Goal: Find specific page/section: Find specific page/section

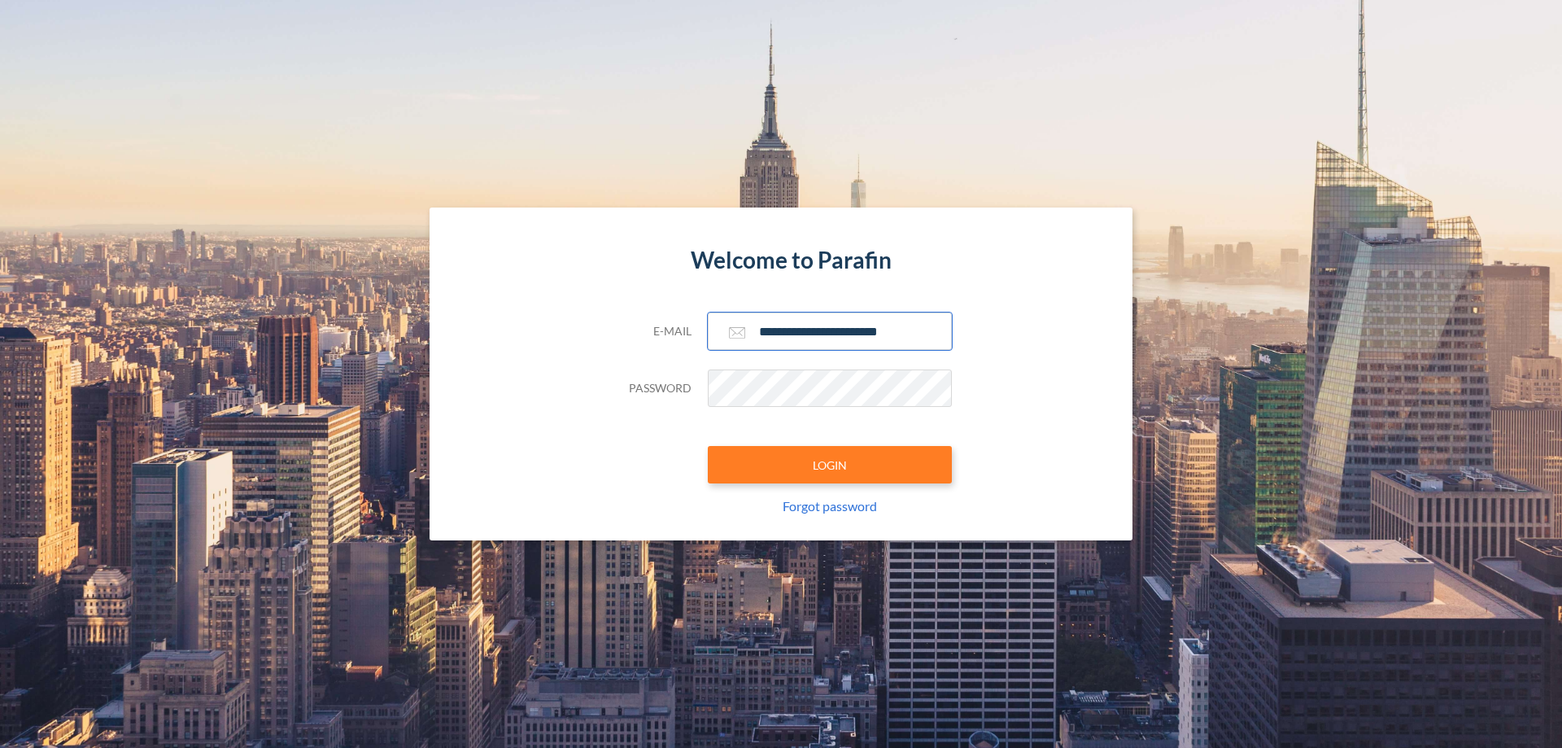
type input "**********"
click at [830, 464] on button "LOGIN" at bounding box center [830, 464] width 244 height 37
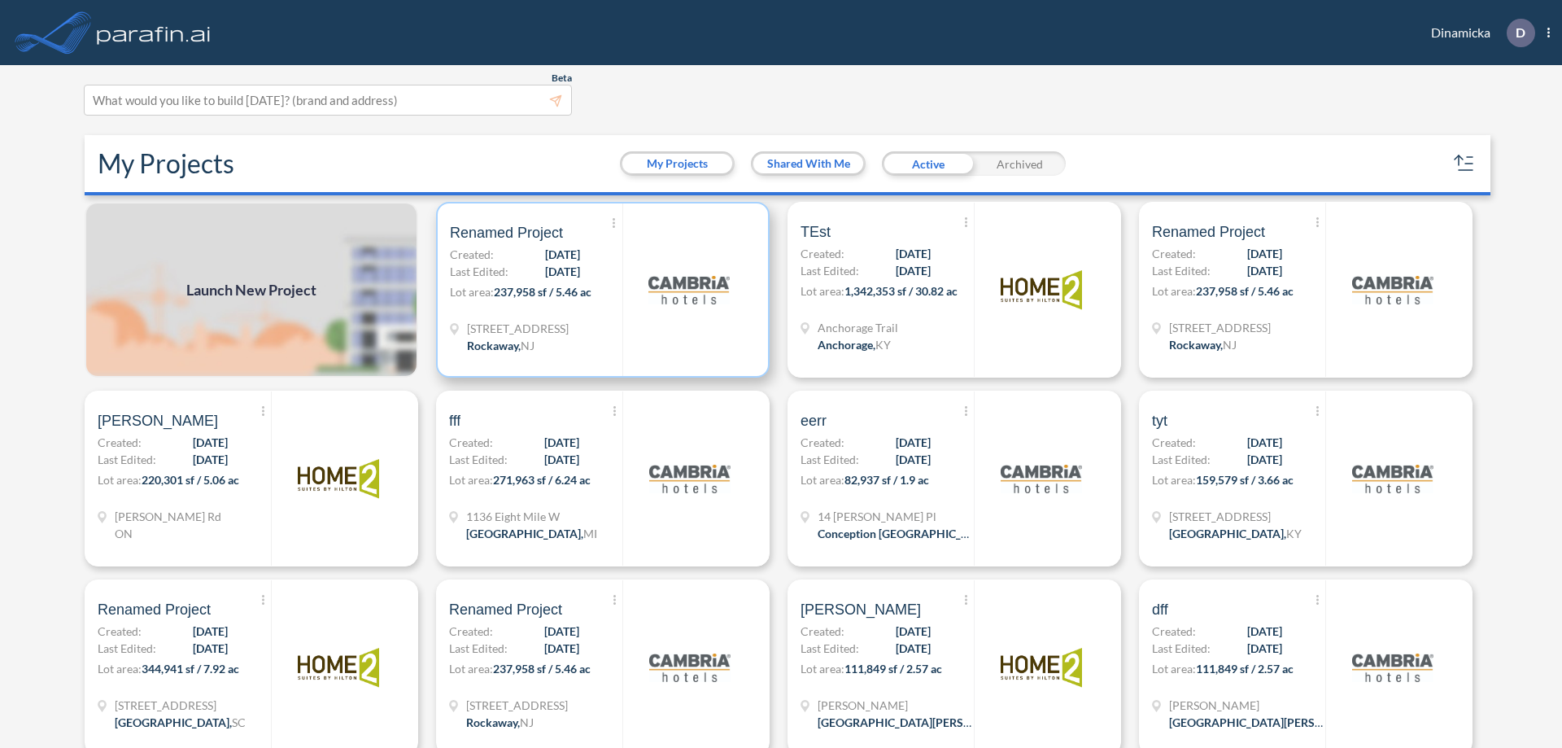
scroll to position [4, 0]
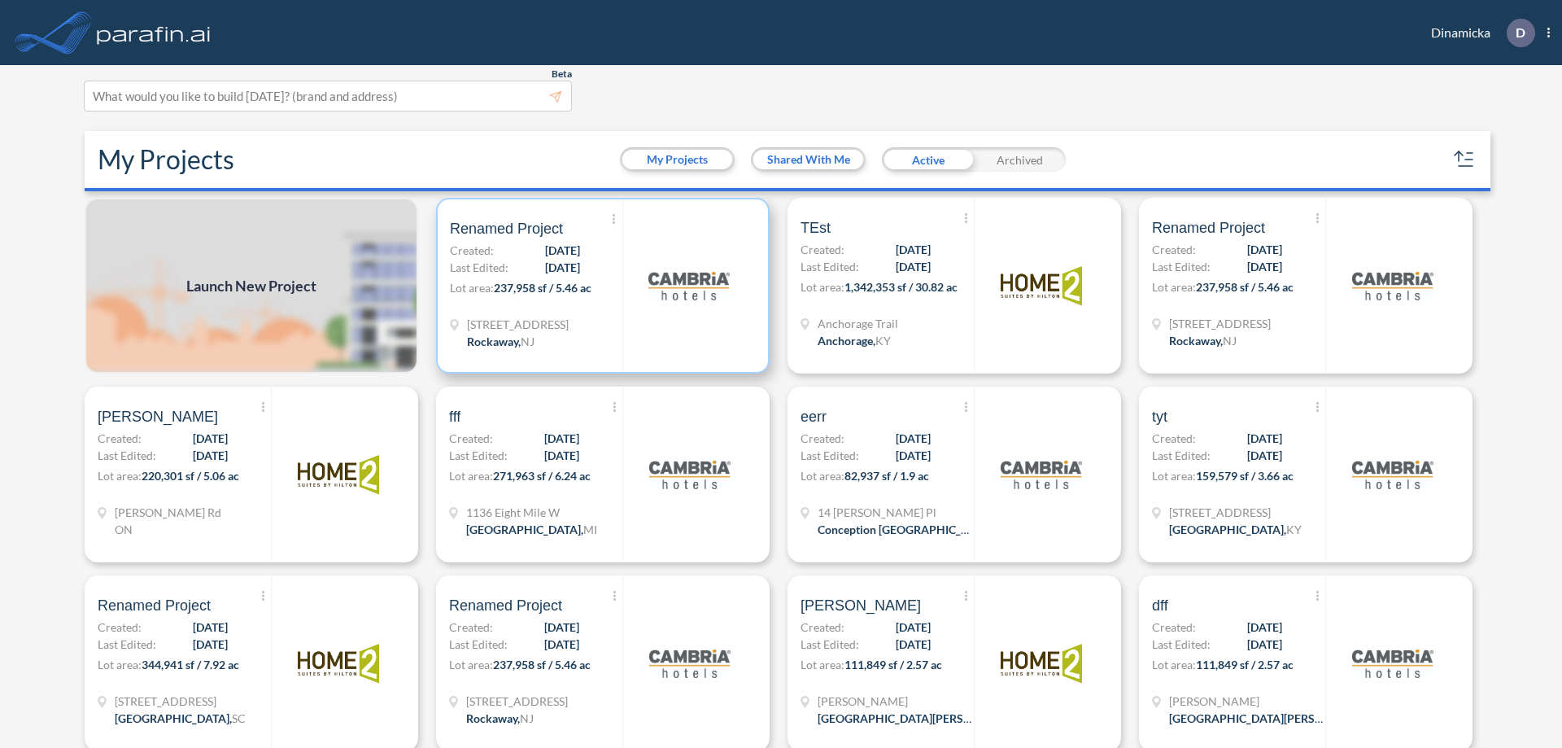
click at [600, 286] on p "Lot area: 237,958 sf / 5.46 ac" at bounding box center [536, 291] width 172 height 24
